Goal: Information Seeking & Learning: Learn about a topic

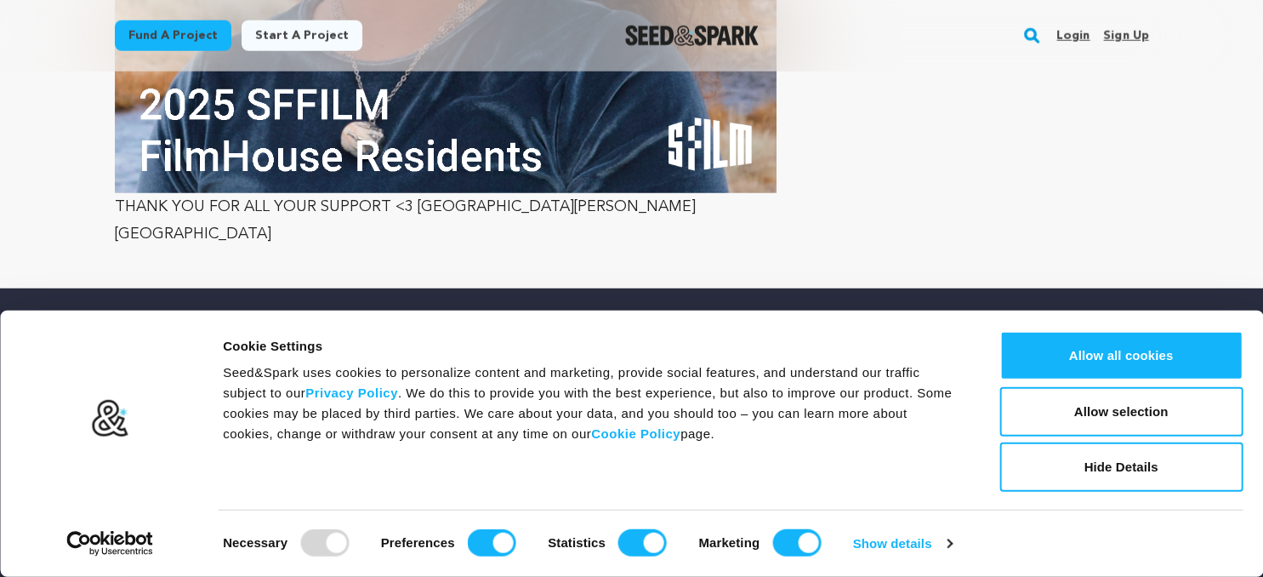
scroll to position [4644, 0]
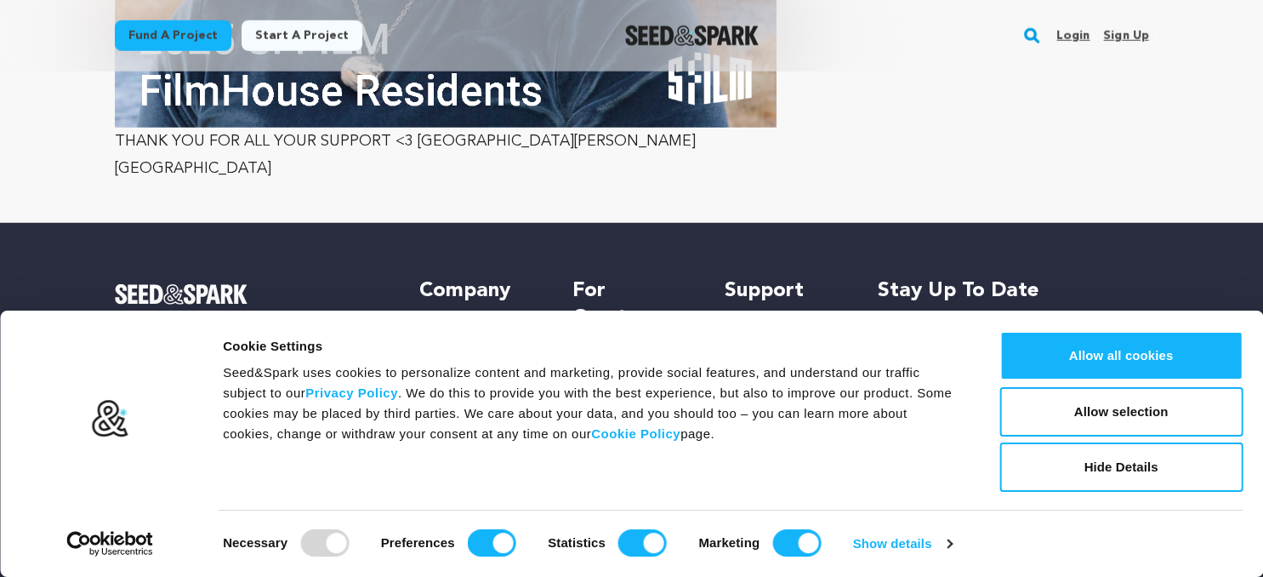
click at [752, 277] on h5 "Support" at bounding box center [783, 290] width 118 height 27
click at [606, 355] on link "Crowdfunding 101" at bounding box center [627, 362] width 111 height 14
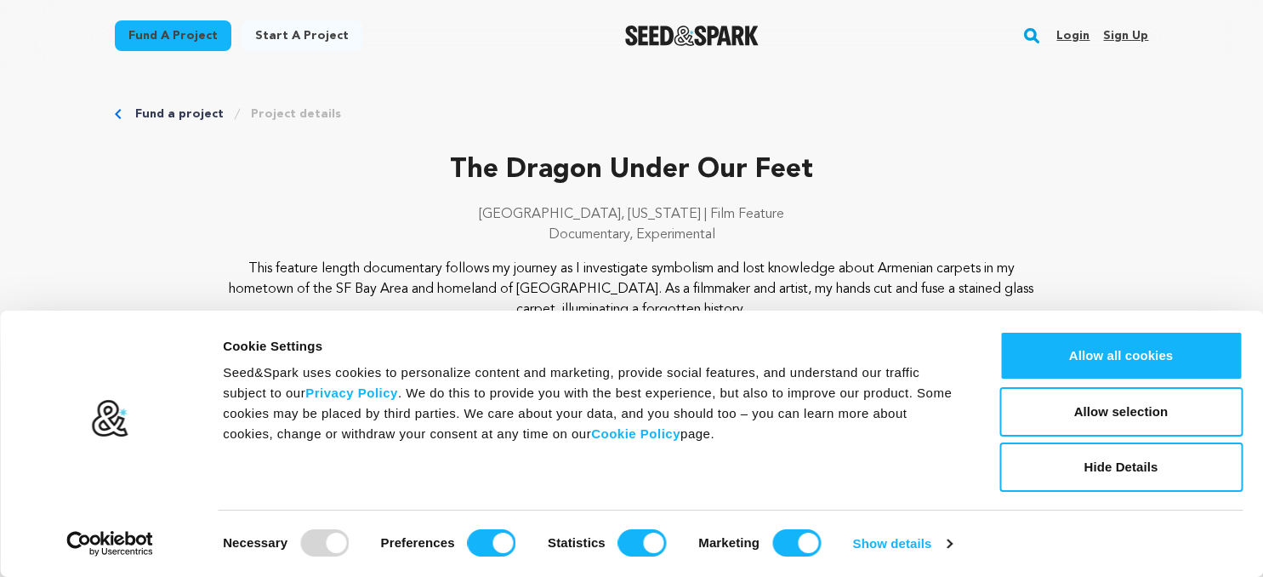
scroll to position [927, 0]
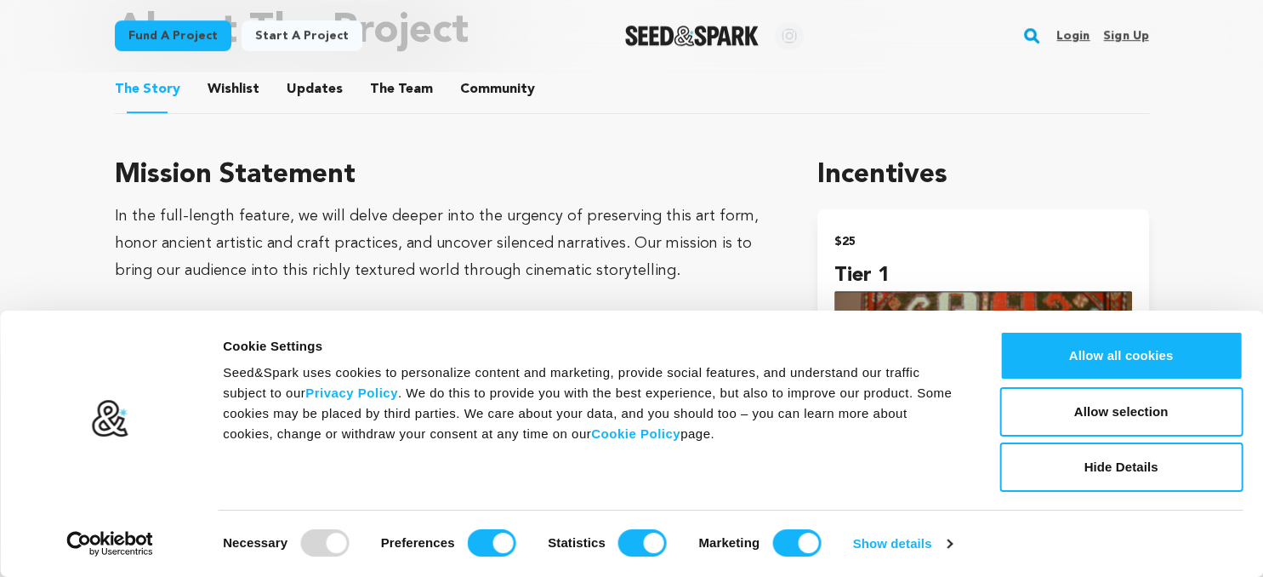
click at [219, 84] on button "Wishlist" at bounding box center [233, 92] width 41 height 41
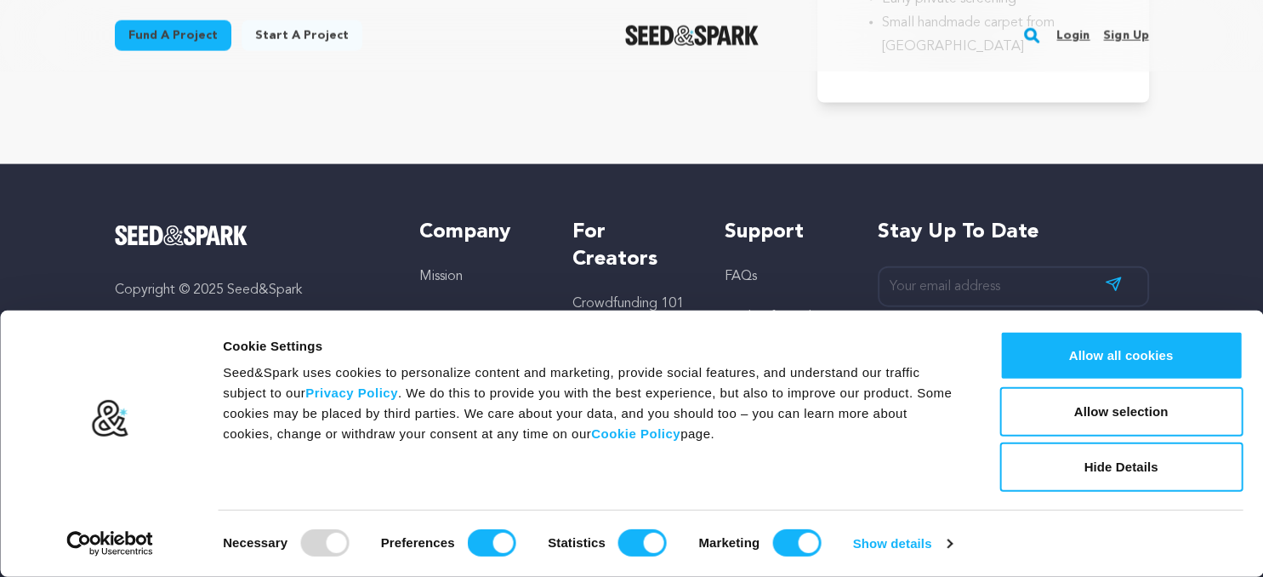
scroll to position [3742, 0]
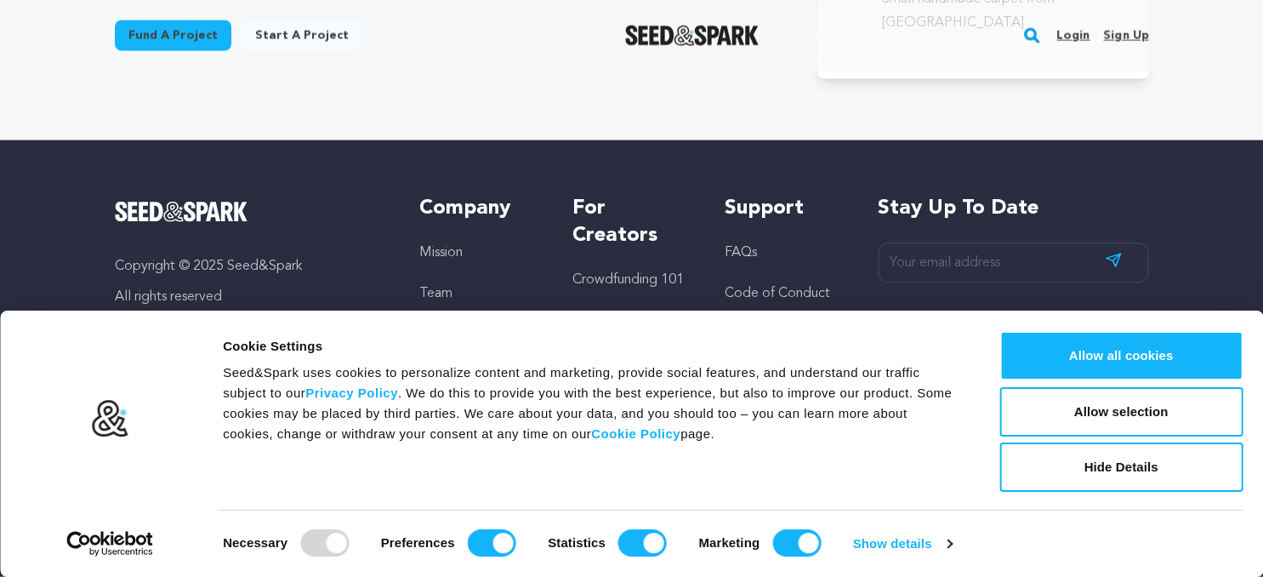
click at [747, 208] on h5 "Support" at bounding box center [783, 208] width 118 height 27
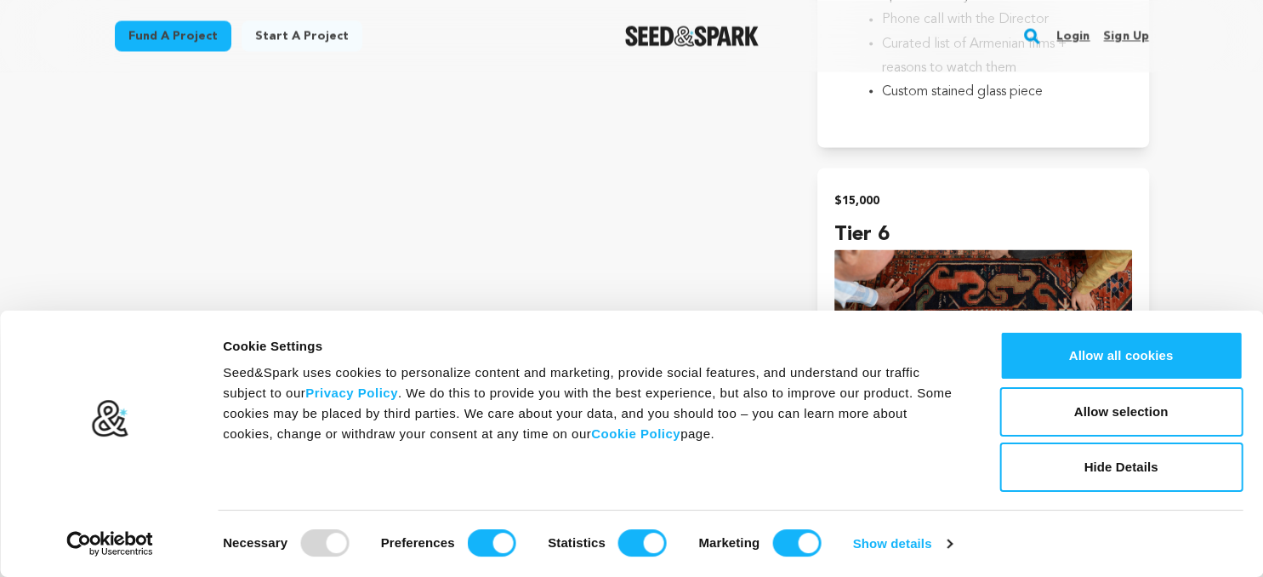
scroll to position [927, 0]
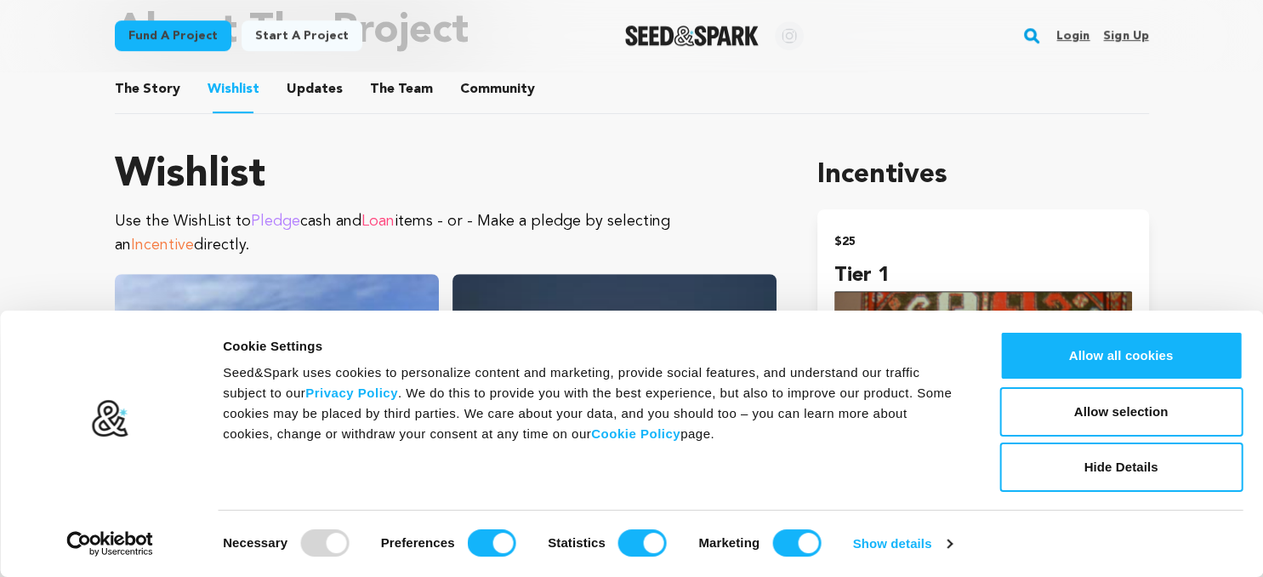
click at [331, 543] on div at bounding box center [324, 542] width 48 height 27
click at [948, 542] on link "Show details" at bounding box center [902, 544] width 99 height 26
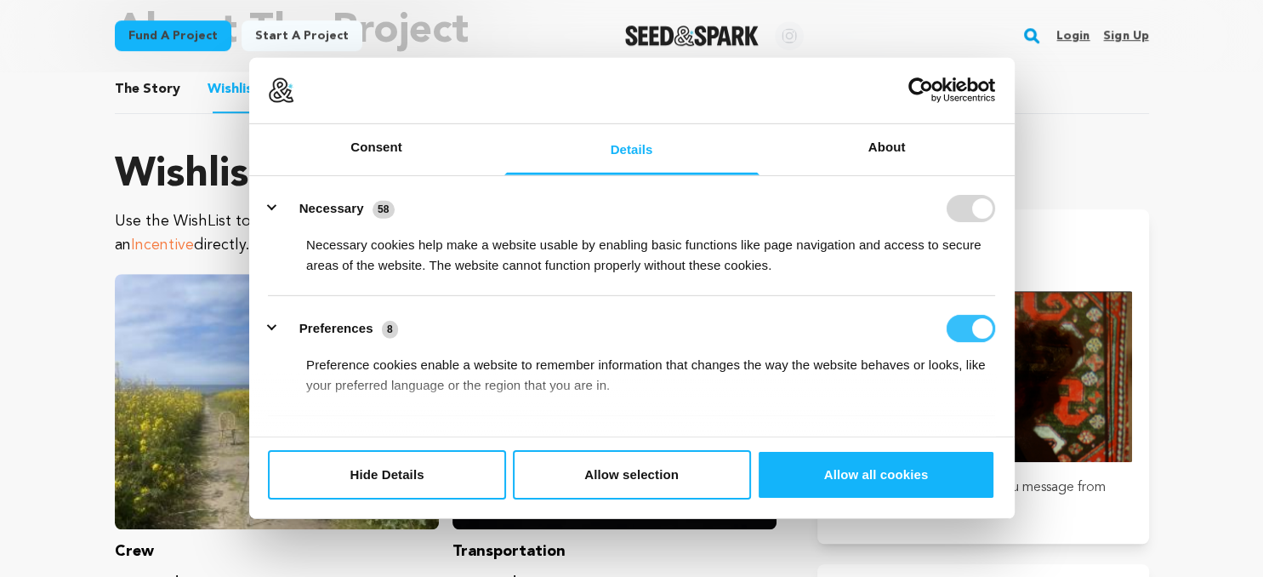
click at [964, 330] on input "Preferences" at bounding box center [970, 328] width 48 height 27
click at [964, 331] on input "Preferences" at bounding box center [970, 328] width 48 height 27
checkbox input "true"
click at [1060, 156] on h1 "Incentives" at bounding box center [982, 175] width 331 height 41
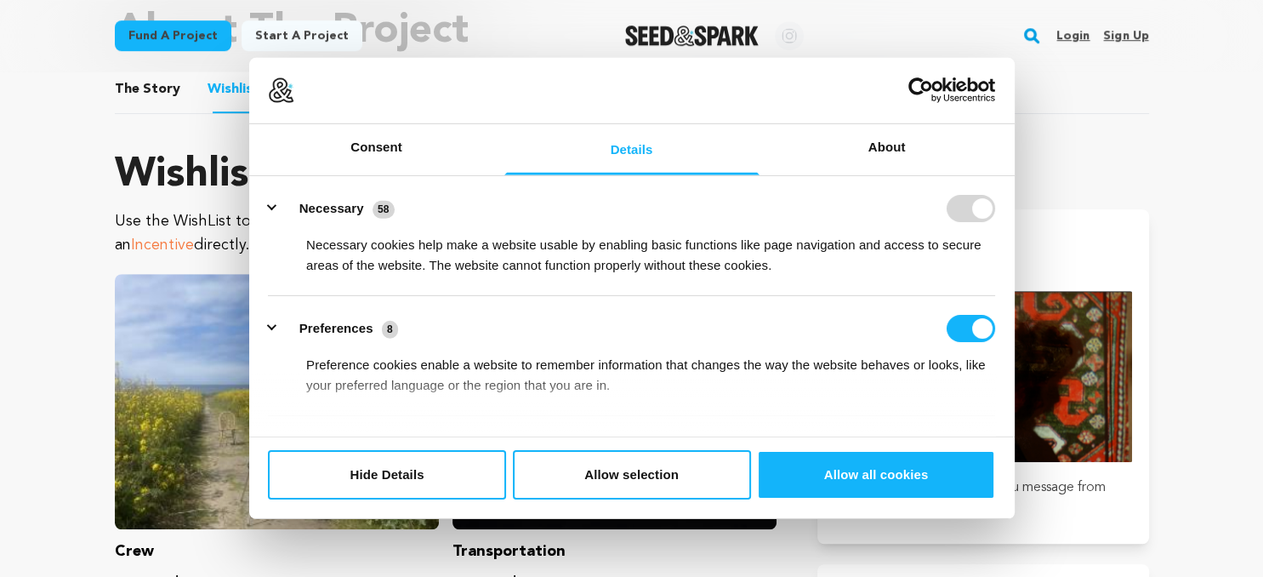
scroll to position [3113, 0]
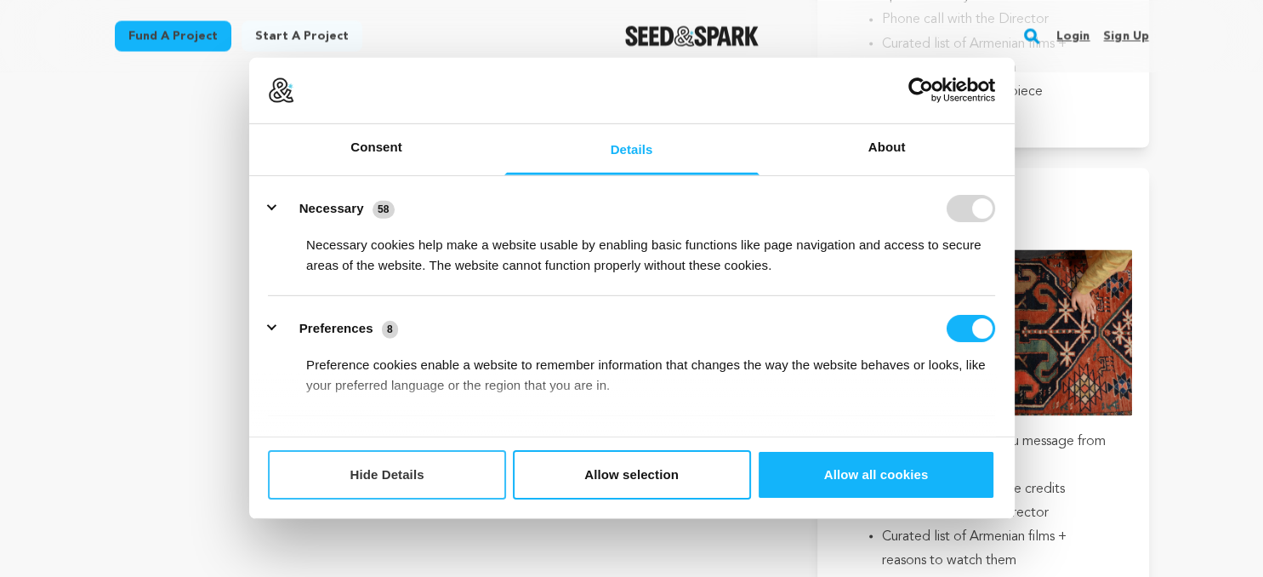
click at [390, 475] on button "Hide Details" at bounding box center [387, 474] width 238 height 49
